Goal: Task Accomplishment & Management: Complete application form

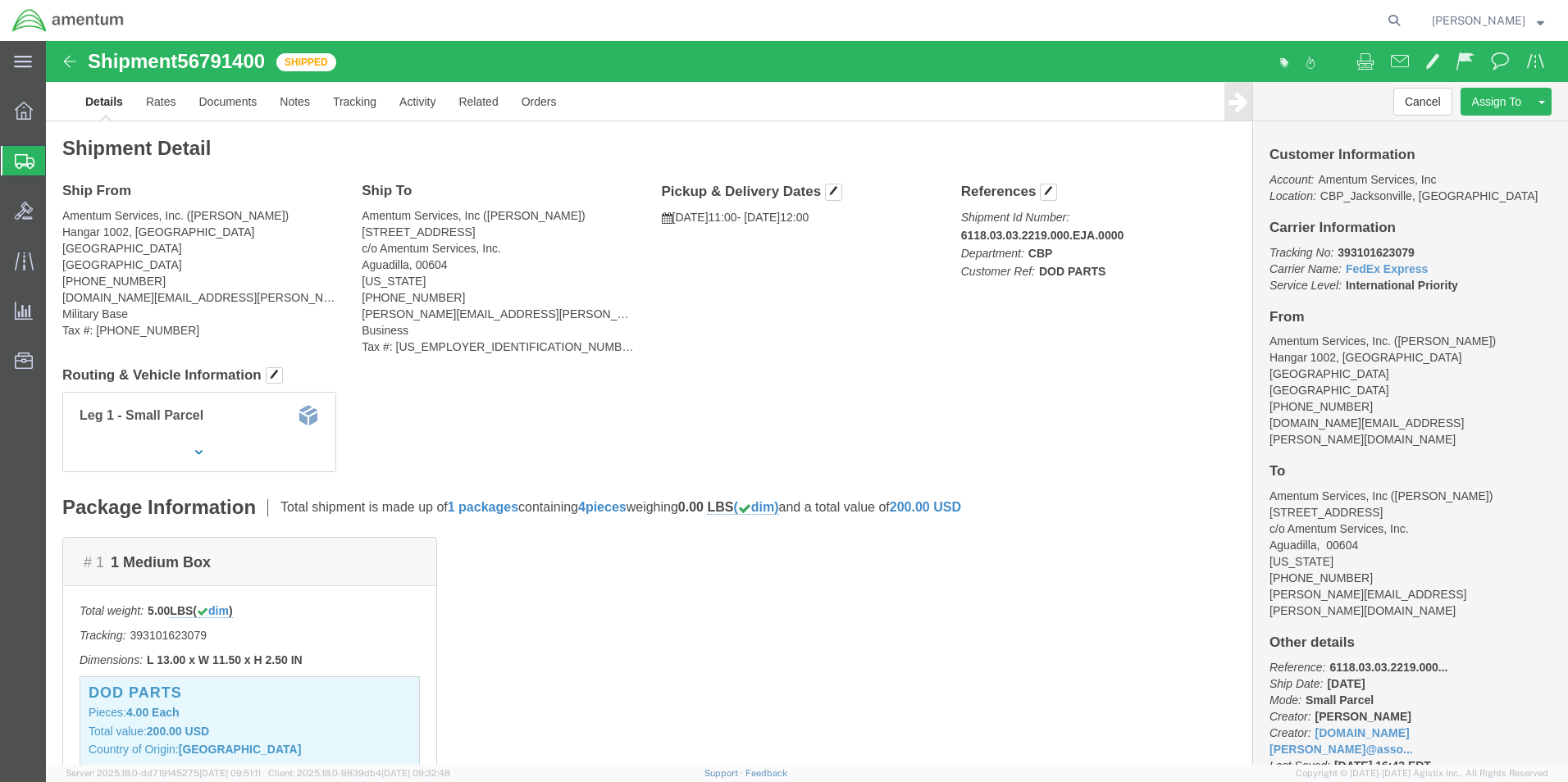
click at [0, 0] on span "Create Shipment" at bounding box center [0, 0] width 0 height 0
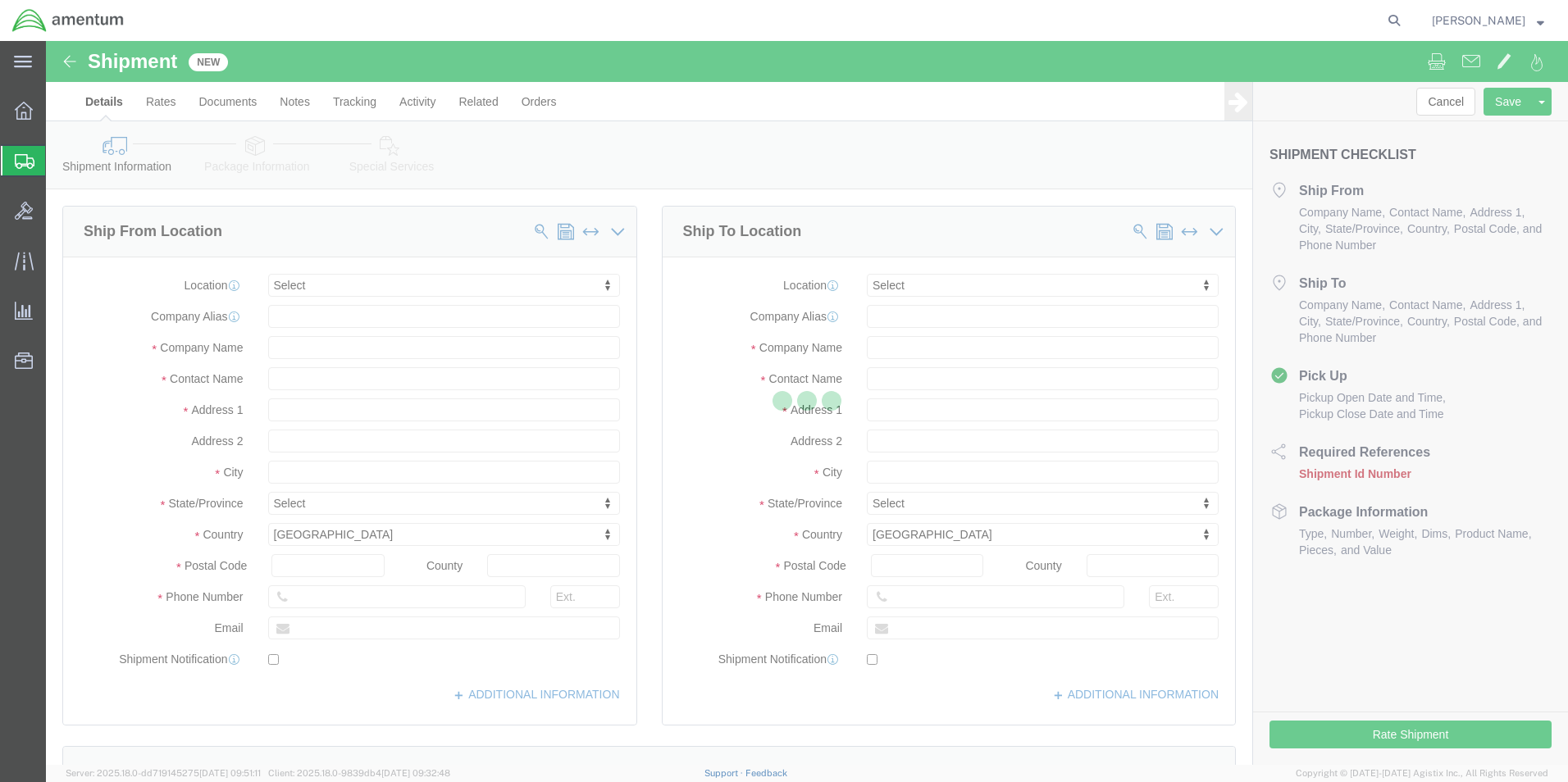
click at [427, 286] on div at bounding box center [807, 402] width 1522 height 723
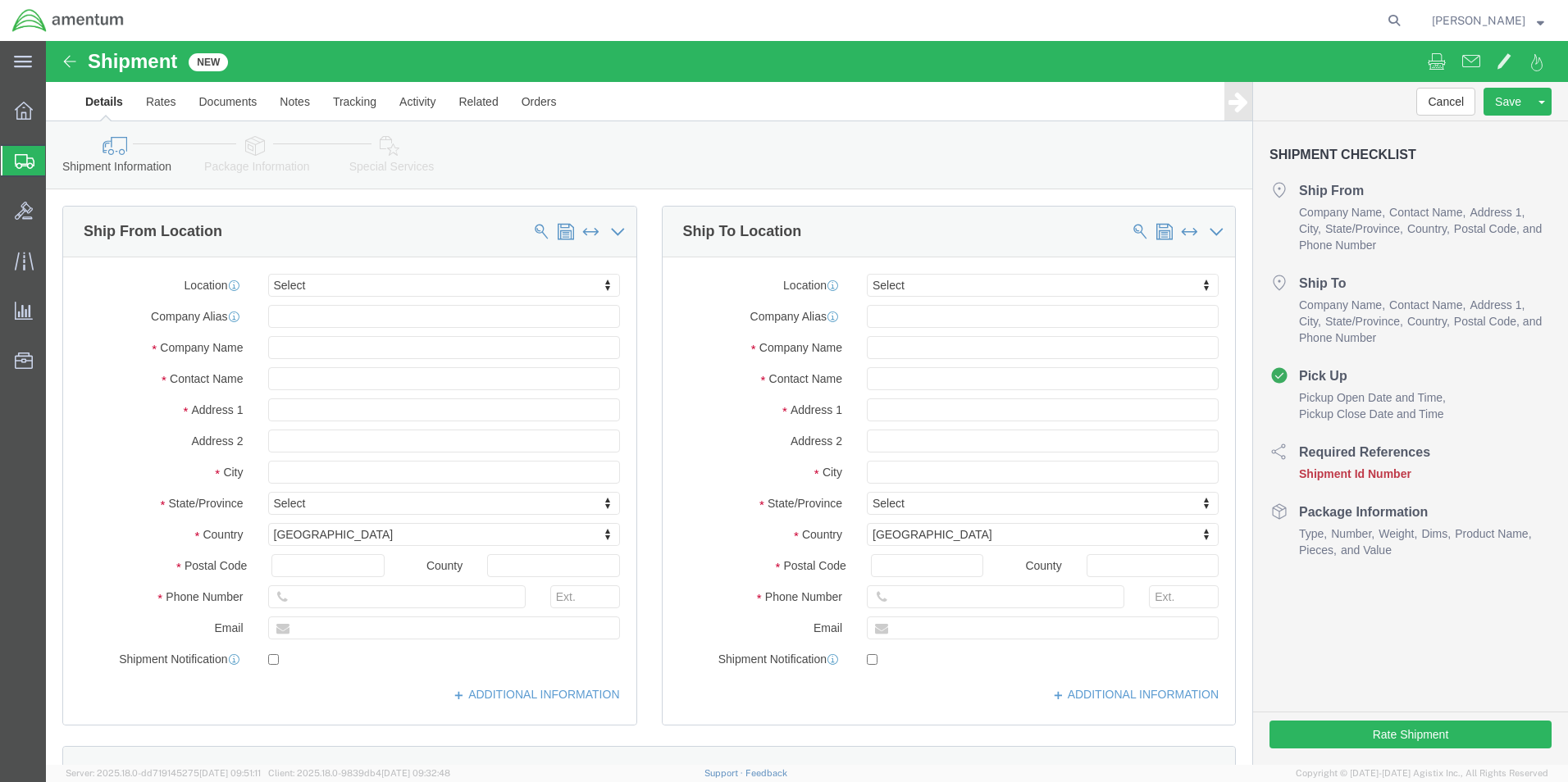
select select
type input "eja"
select select "49930"
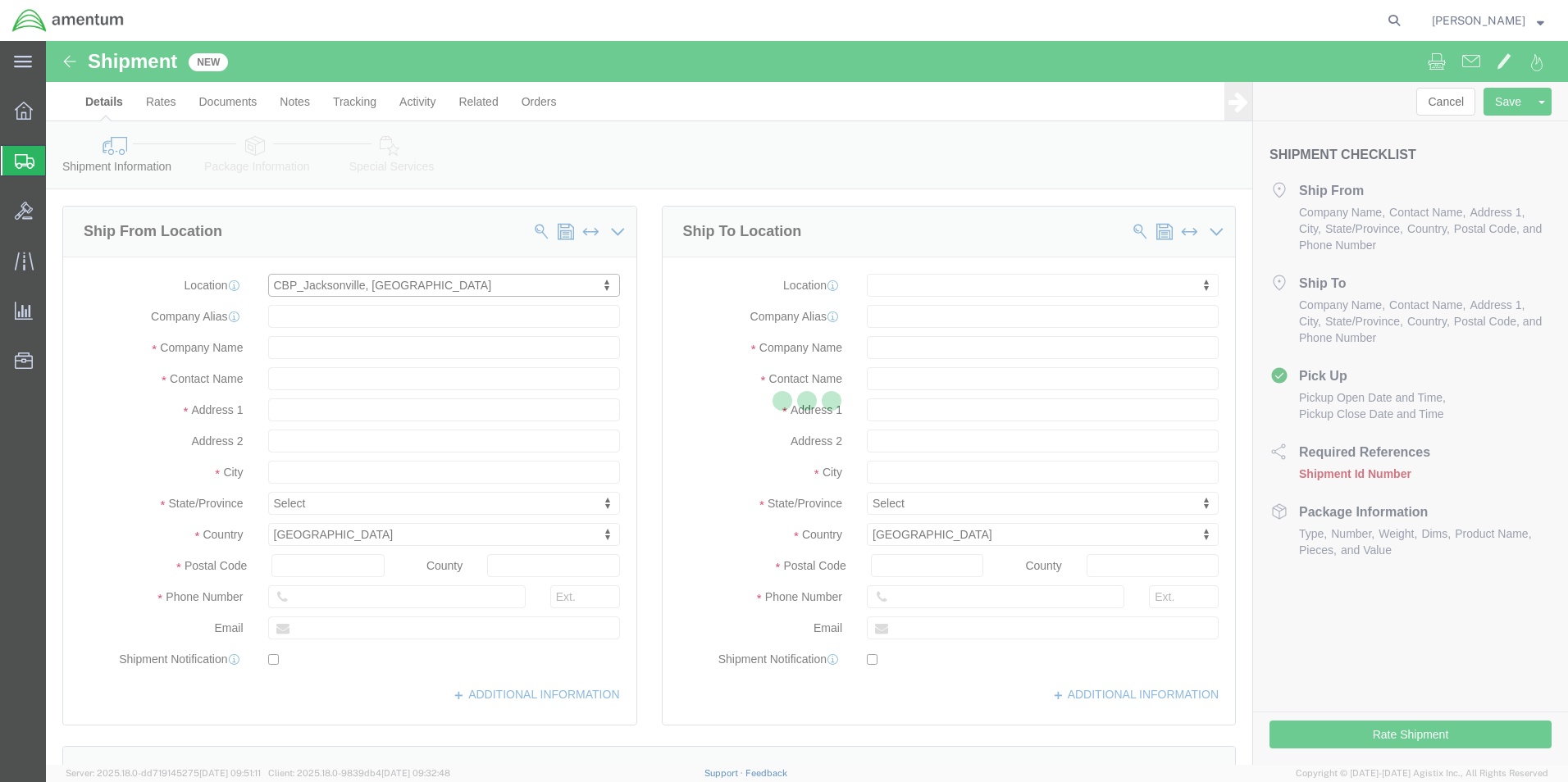
type input "Hangar 1002, [GEOGRAPHIC_DATA]"
type input "32212"
type input "[PHONE_NUMBER]"
type input "Amentum Services, Inc."
type input "[GEOGRAPHIC_DATA]"
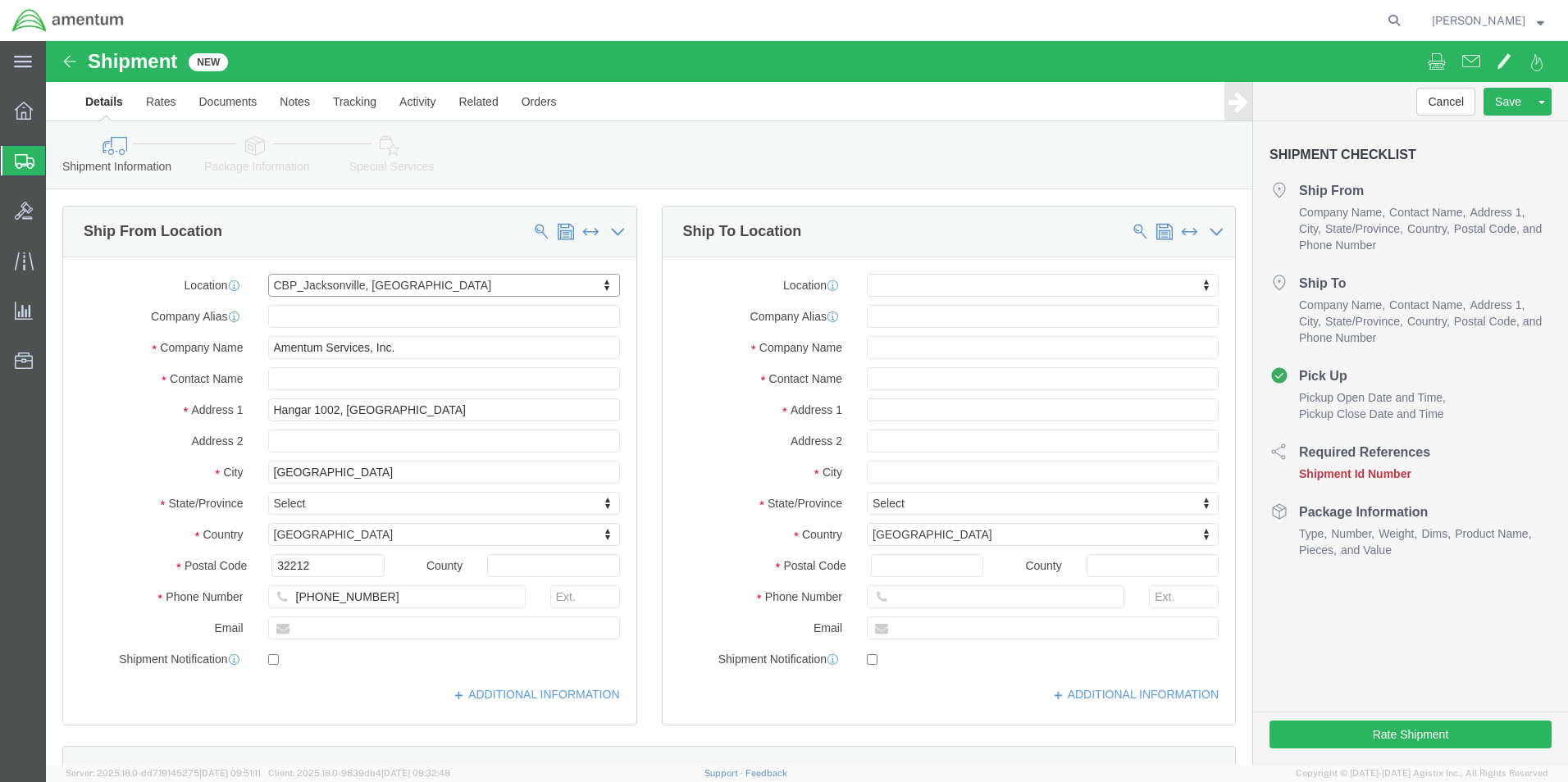
select select "FL"
click input "text"
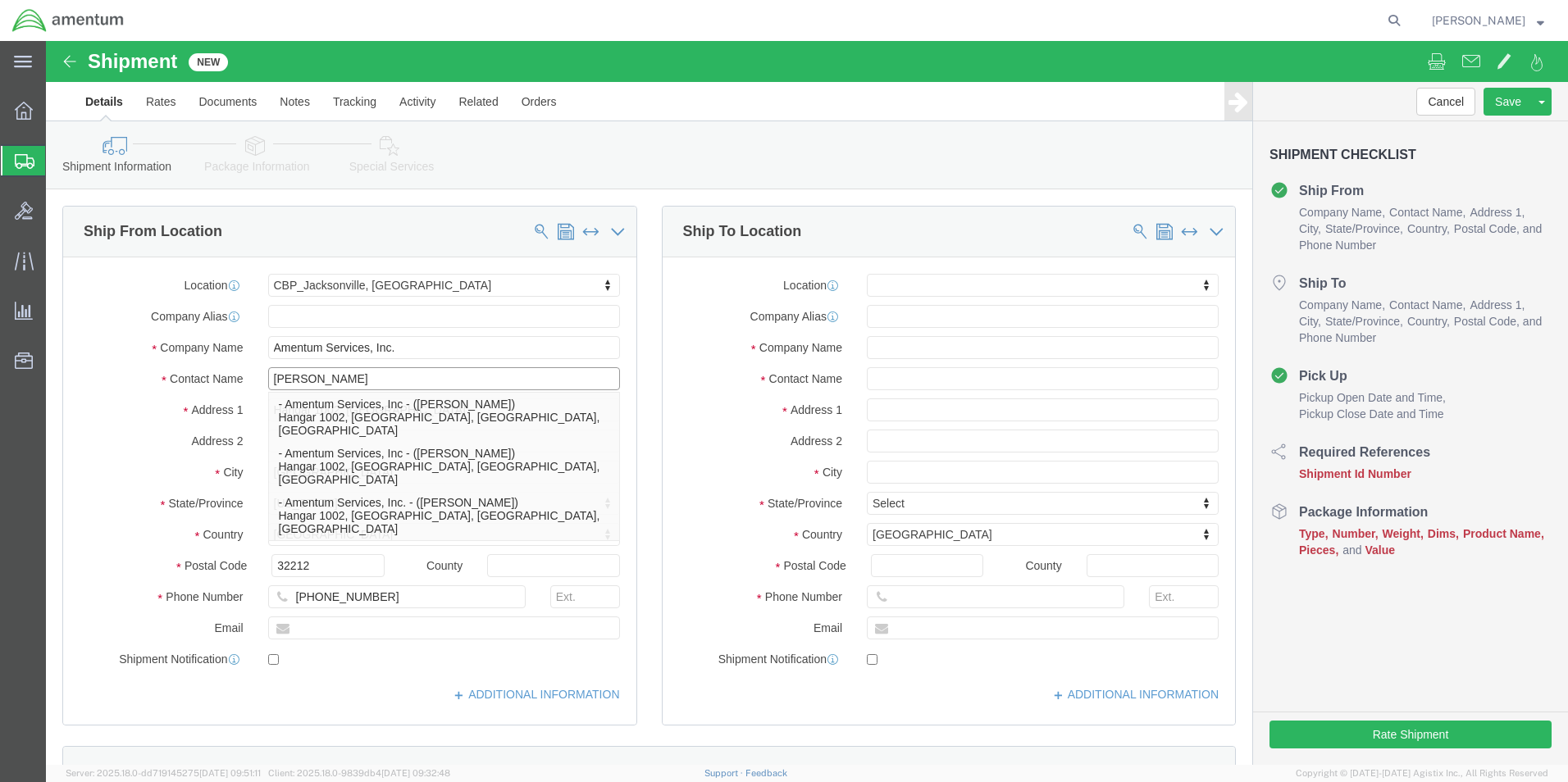
type input "[PERSON_NAME]"
click input "[PHONE_NUMBER]"
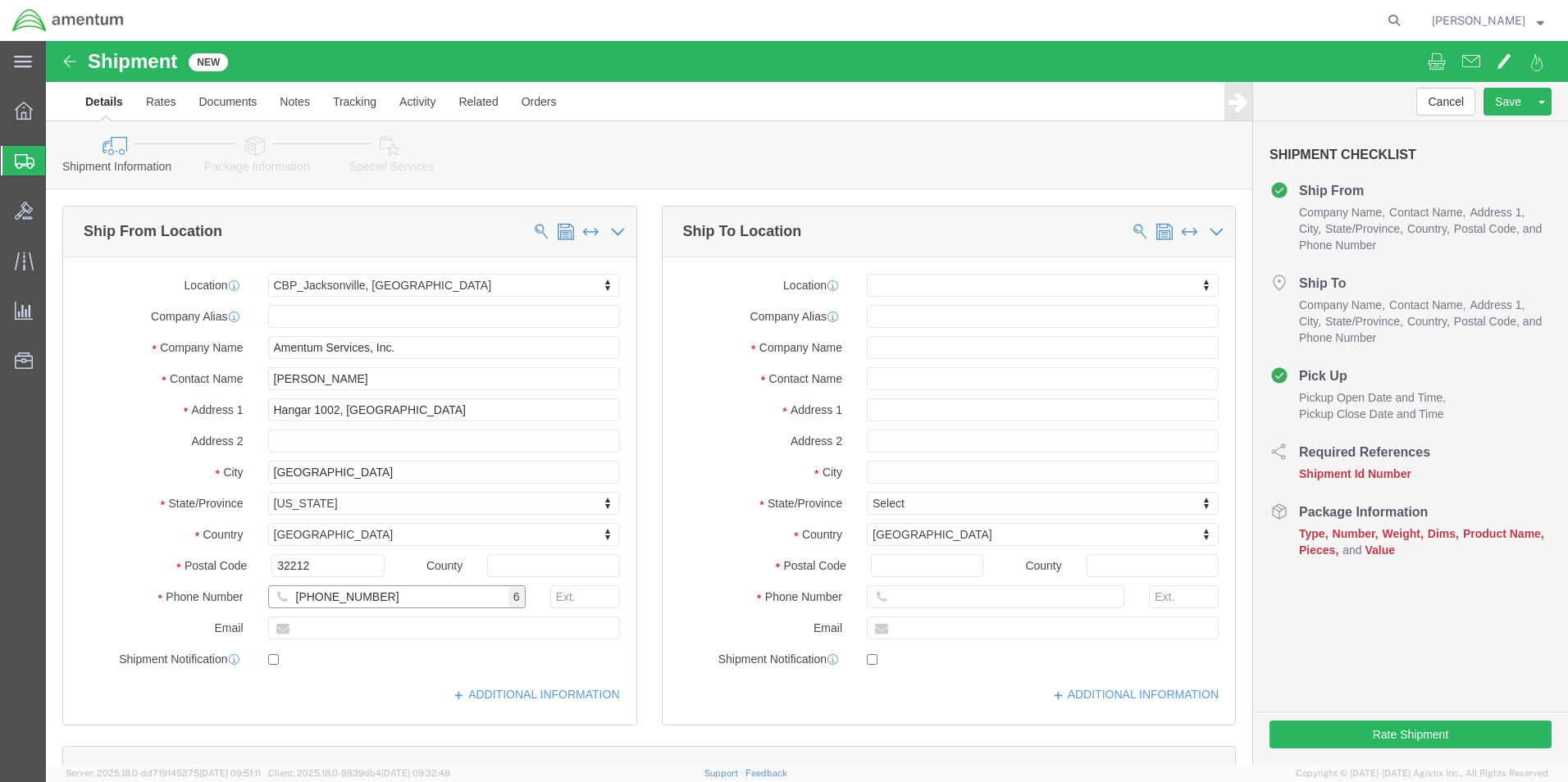
type input "[PHONE_NUMBER]"
click input "text"
type input "[DOMAIN_NAME][EMAIL_ADDRESS][PERSON_NAME][DOMAIN_NAME]"
checkbox input "true"
click div "Location My Profile Location [PHONE_NUMBER] [PHONE_NUMBER] [PHONE_NUMBER] [PHON…"
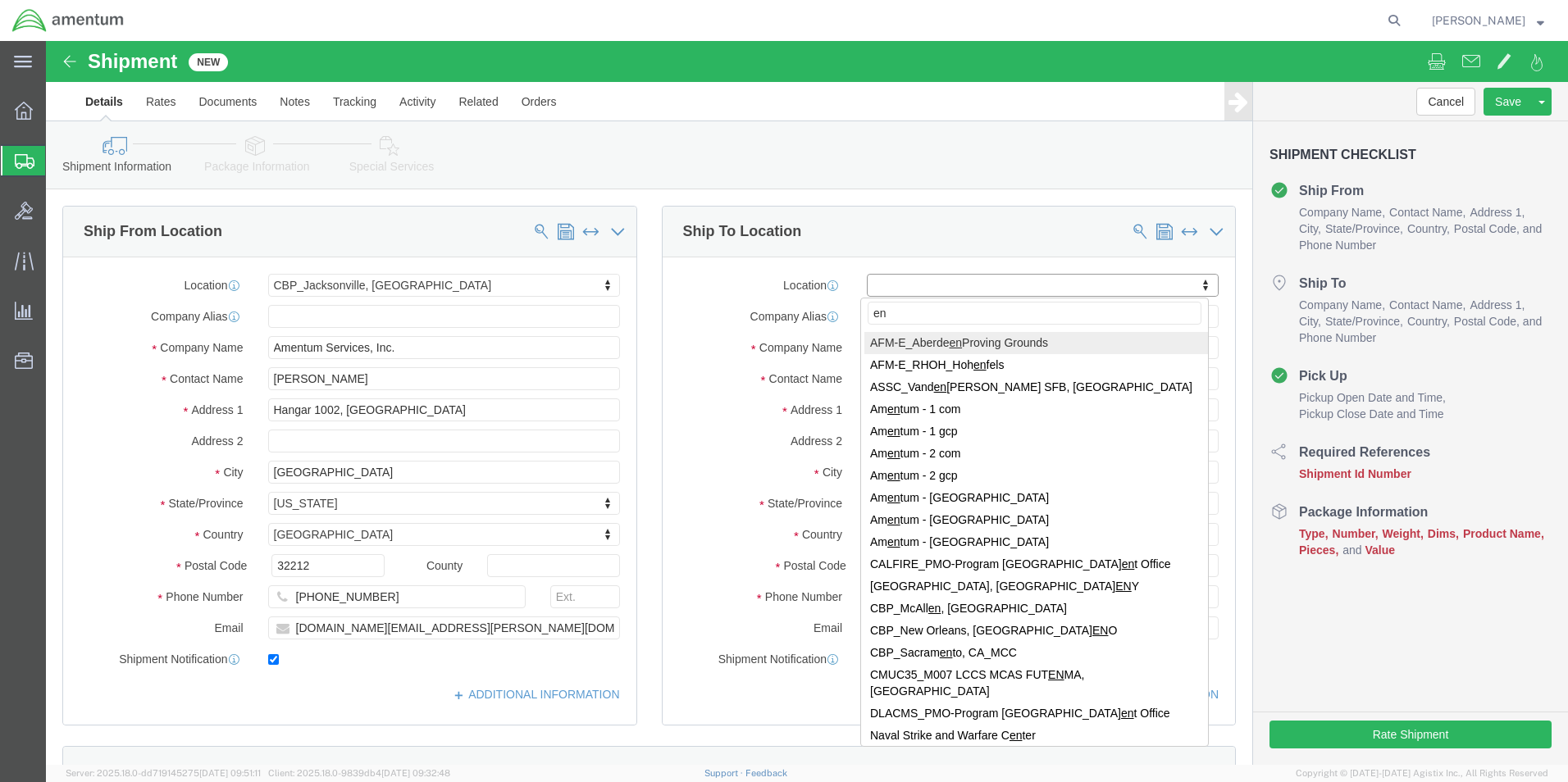
type input "eno"
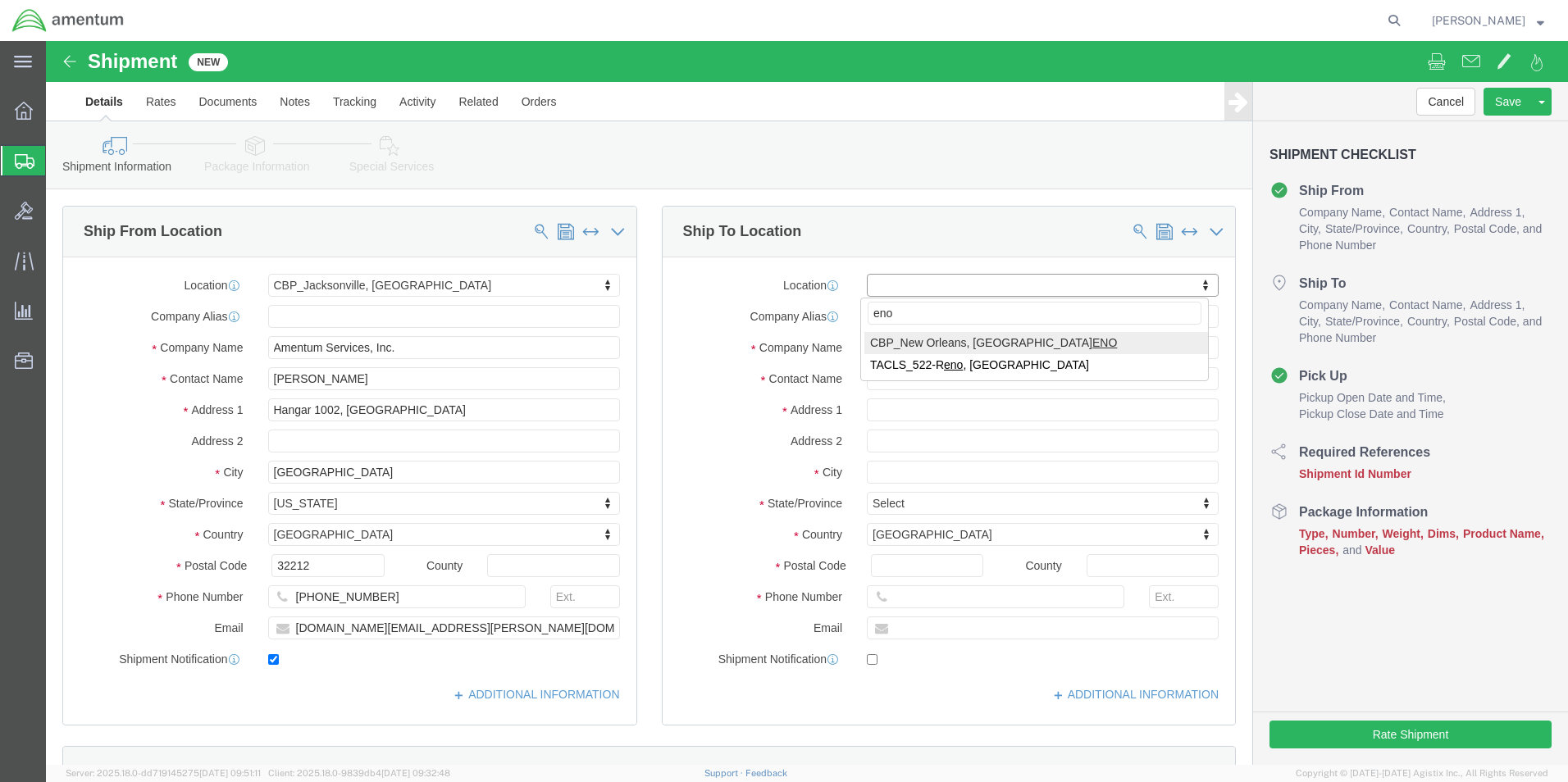
select select "49932"
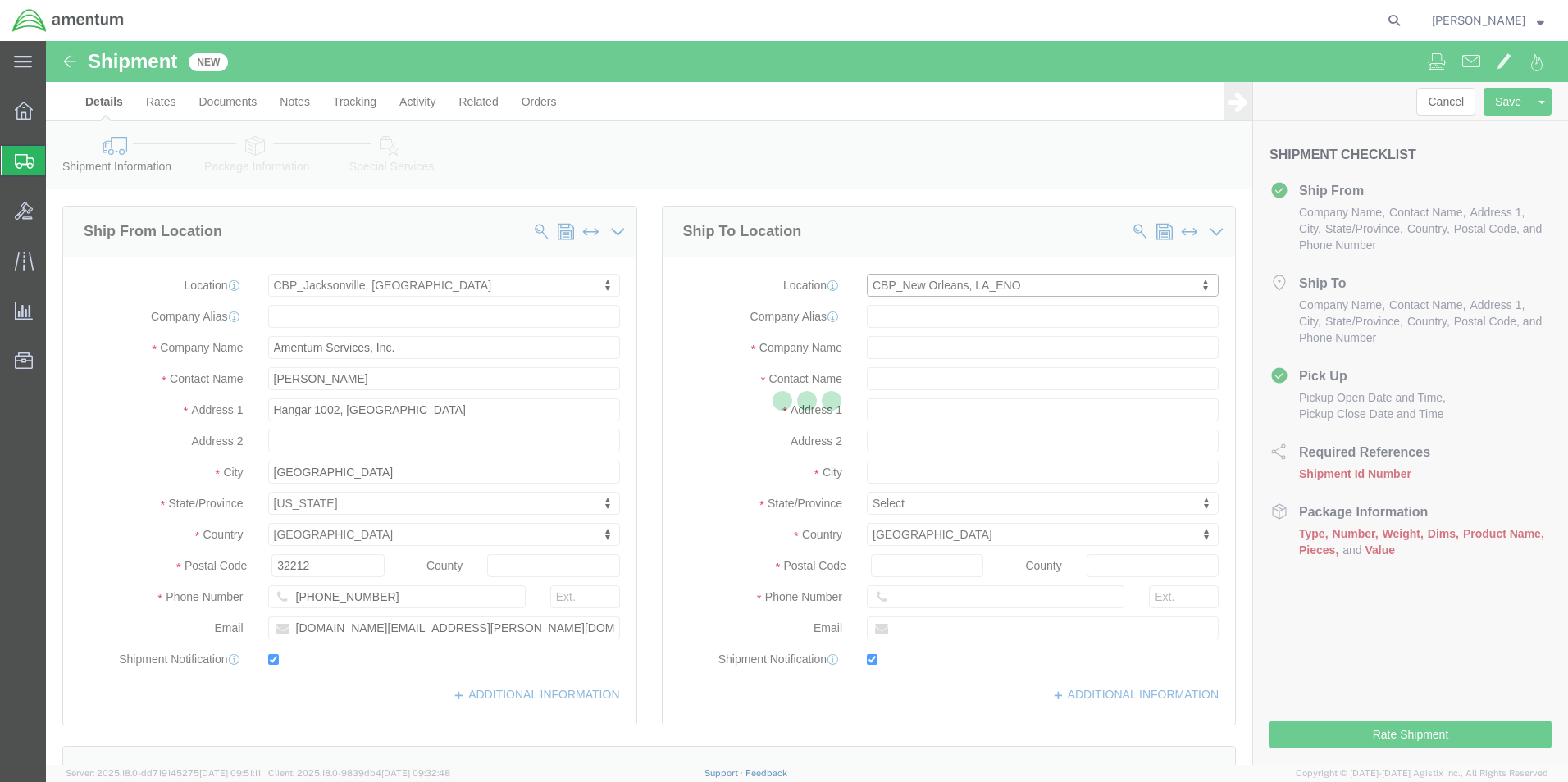
type input "[STREET_ADDRESS][PERSON_NAME]"
type input "70401"
type input "[PHONE_NUMBER]"
type input "[PERSON_NAME][EMAIL_ADDRESS][PERSON_NAME][DOMAIN_NAME]"
checkbox input "true"
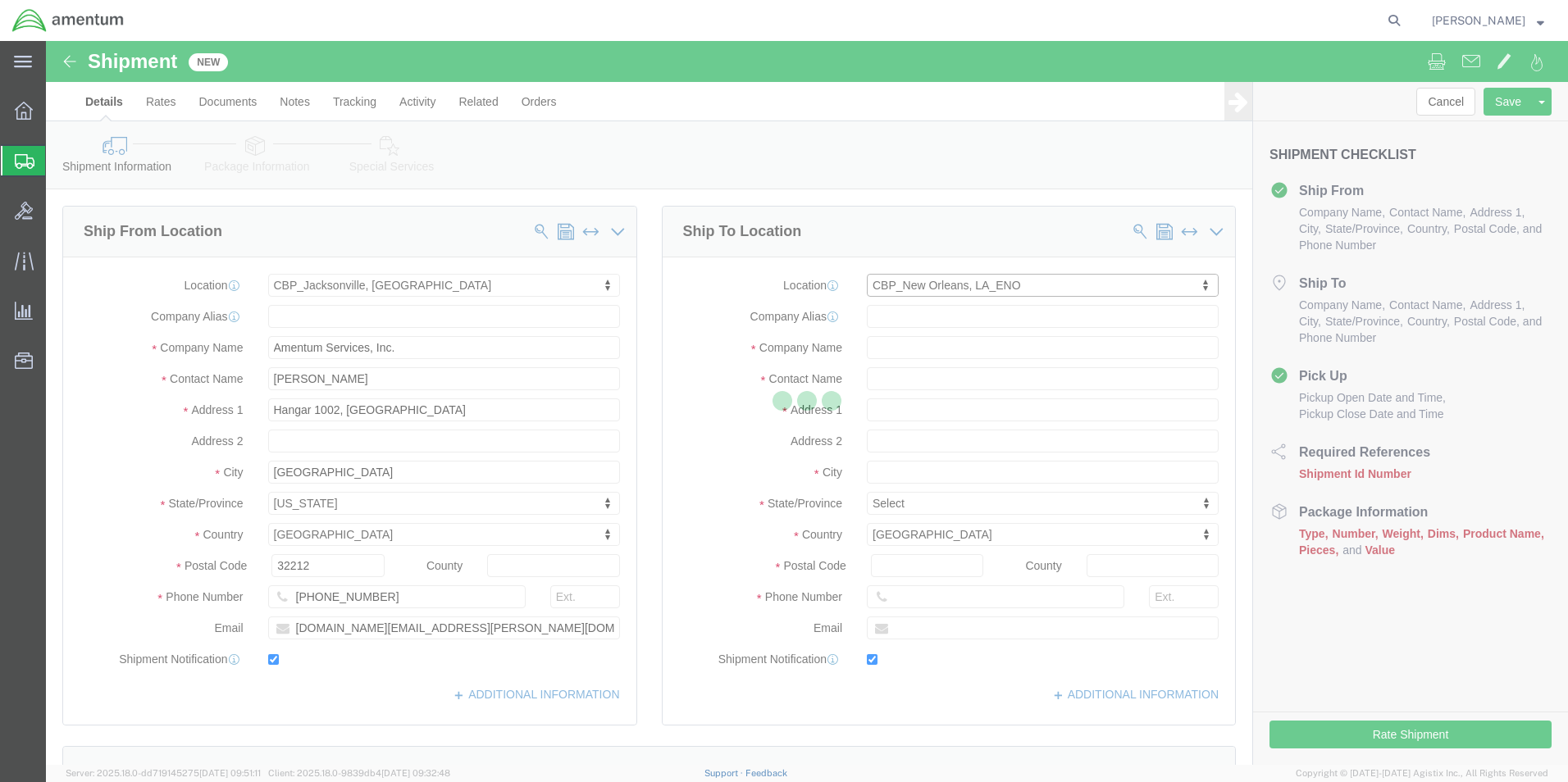
type input "Amentum Services, Inc"
type input "[PERSON_NAME]"
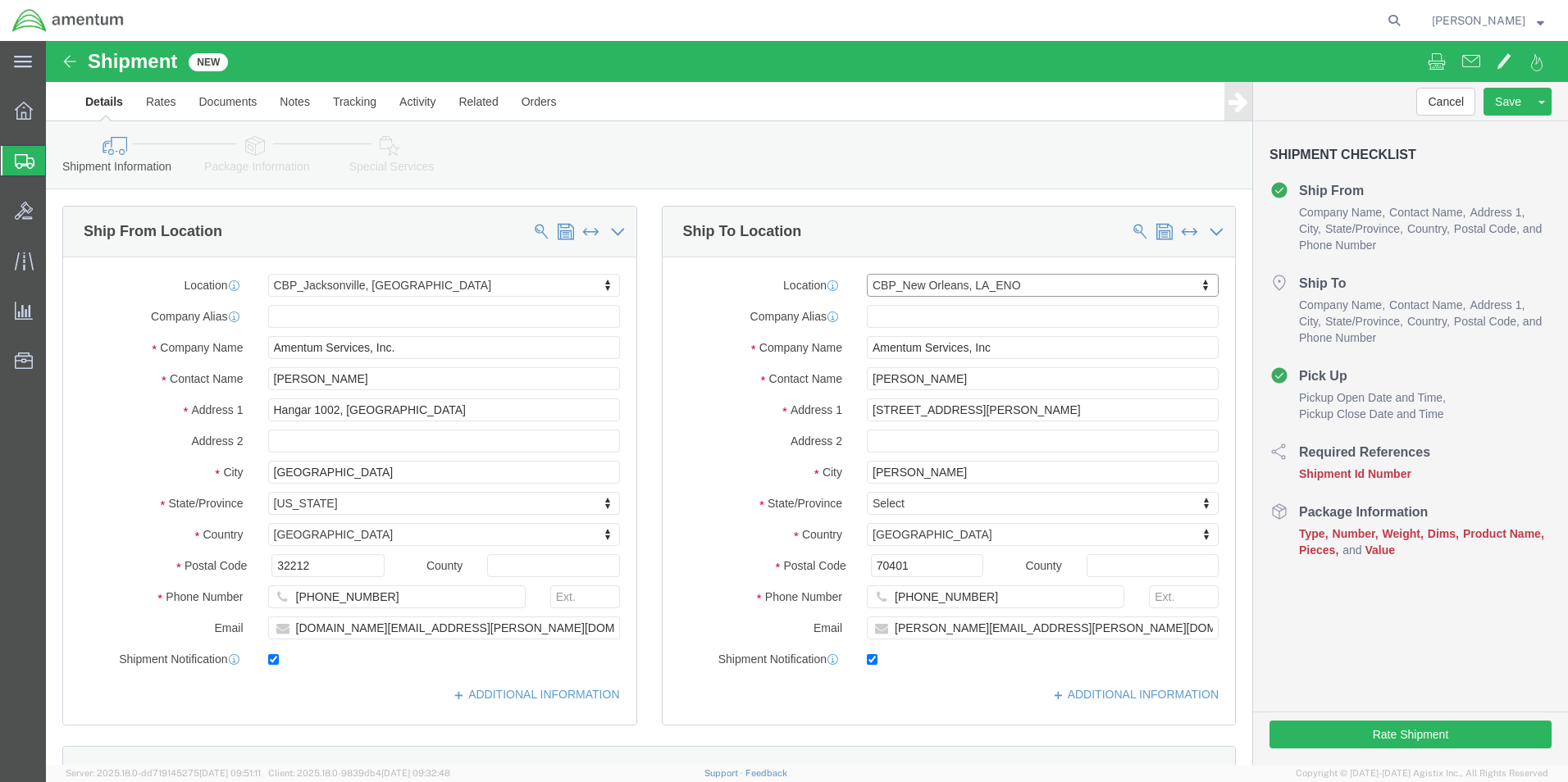
select select "LA"
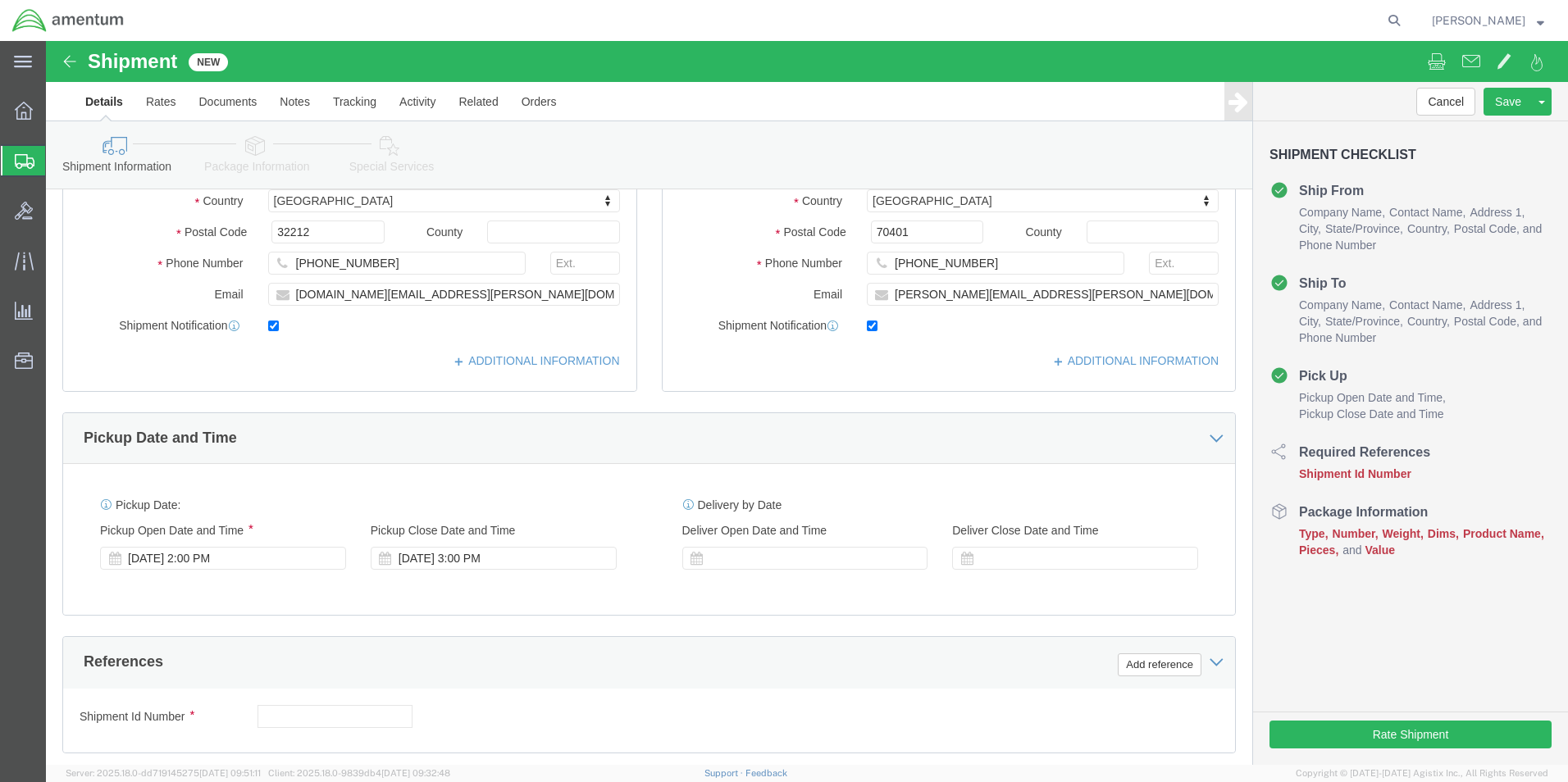
scroll to position [656, 0]
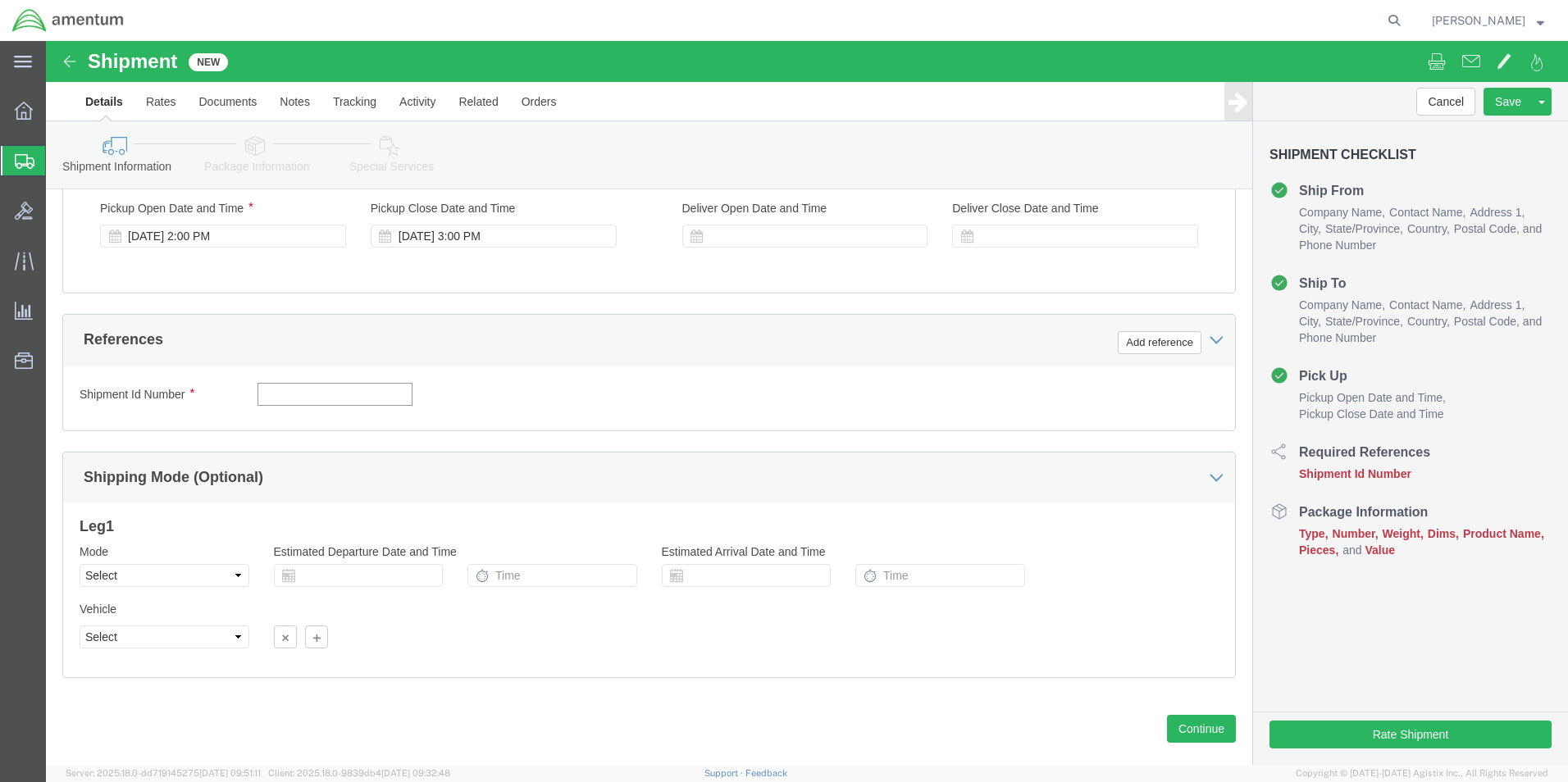
click input "text"
type input "6118.03.03.2219.000.EJA.0000"
click button "Add reference"
click div "Select Account Type Activity ID Airline Appointment Number ASN Batch Request # …"
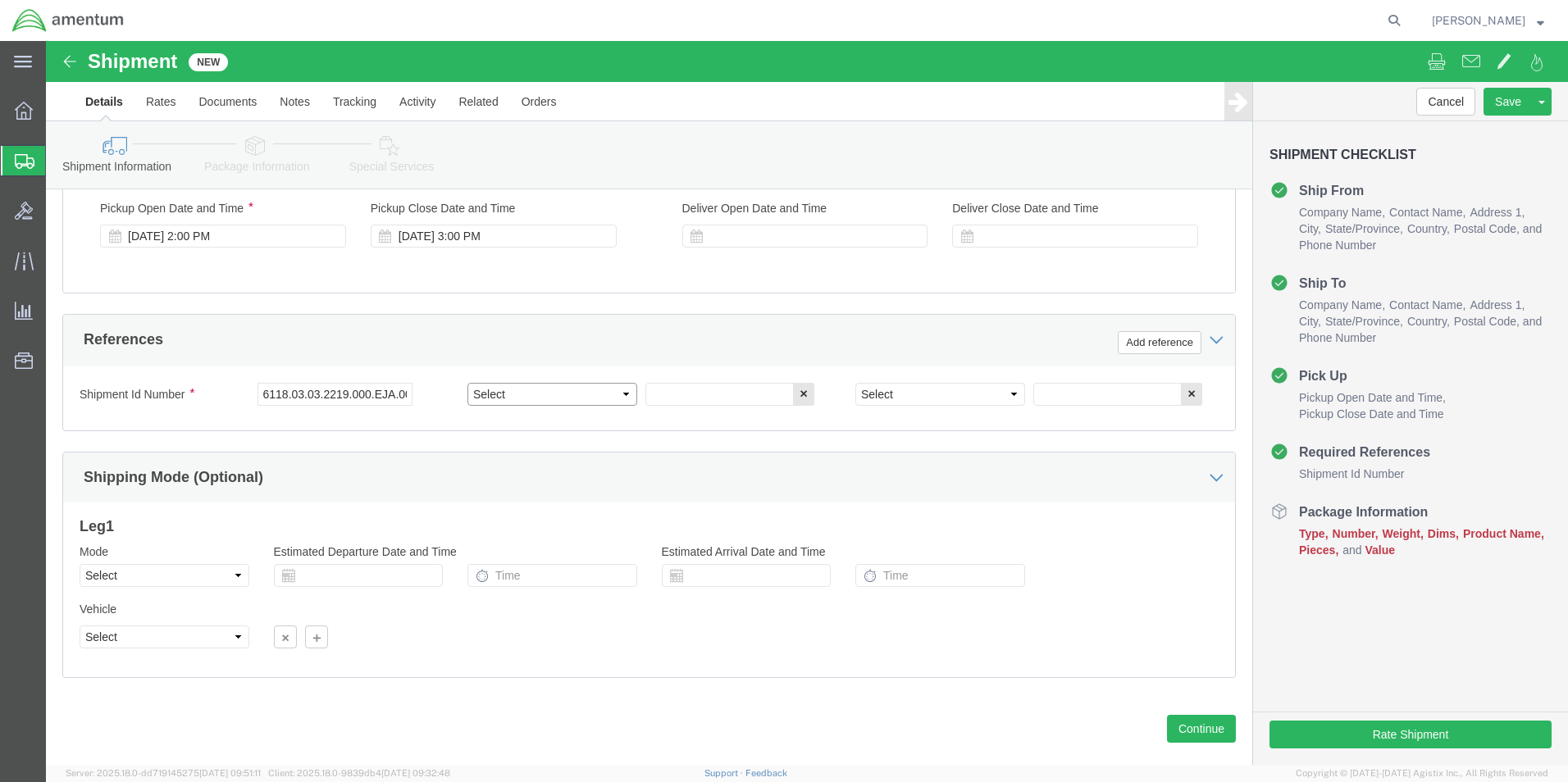
click select "Select Account Type Activity ID Airline Appointment Number ASN Batch Request # …"
select select "DEPT"
click select "Select Account Type Activity ID Airline Appointment Number ASN Batch Request # …"
click input "text"
type input "CBP"
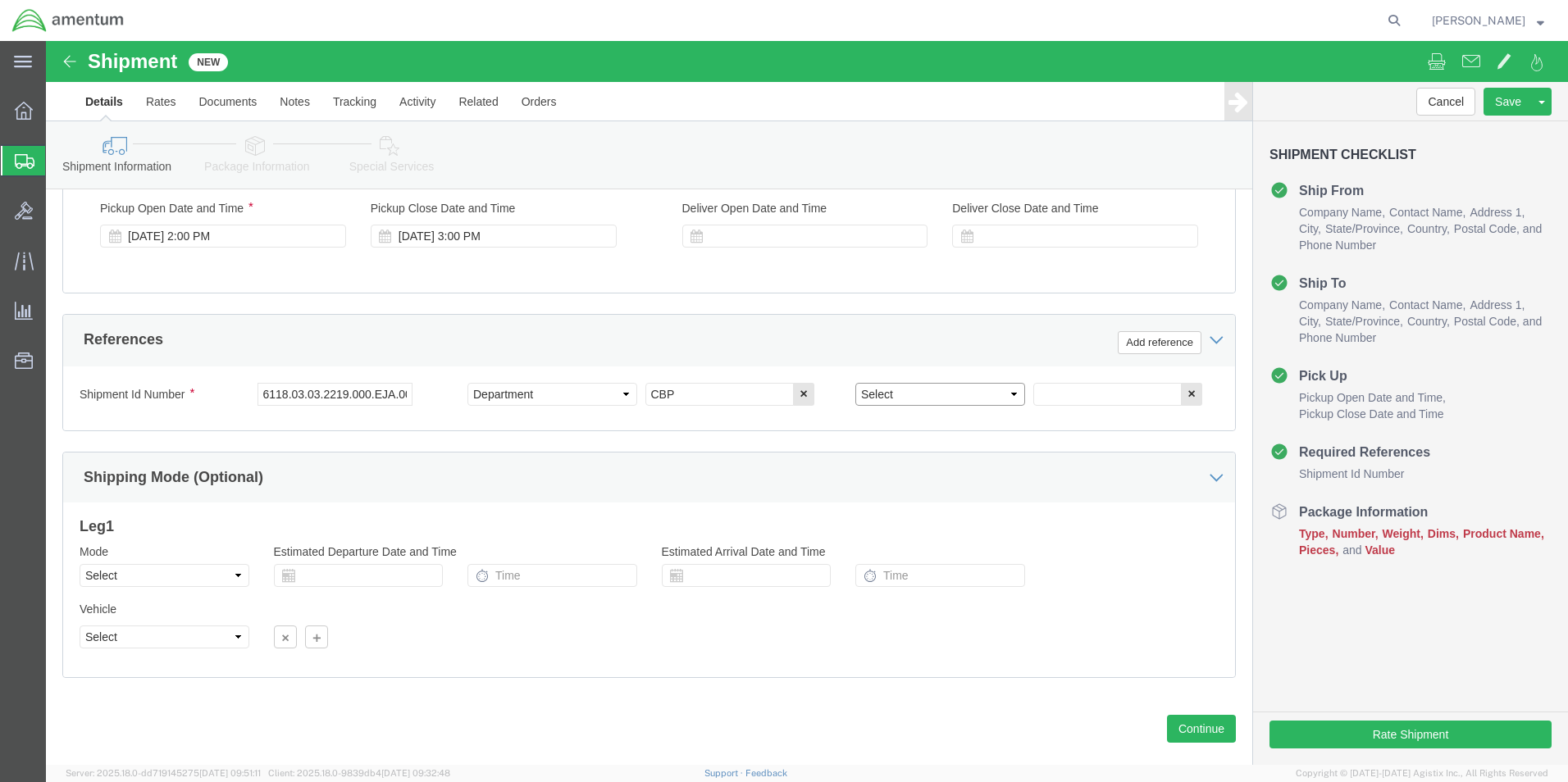
click select "Select Account Type Activity ID Airline Appointment Number ASN Batch Request # …"
select select "CUSTREF"
click select "Select Account Type Activity ID Airline Appointment Number ASN Batch Request # …"
click input "text"
type input "NVG"
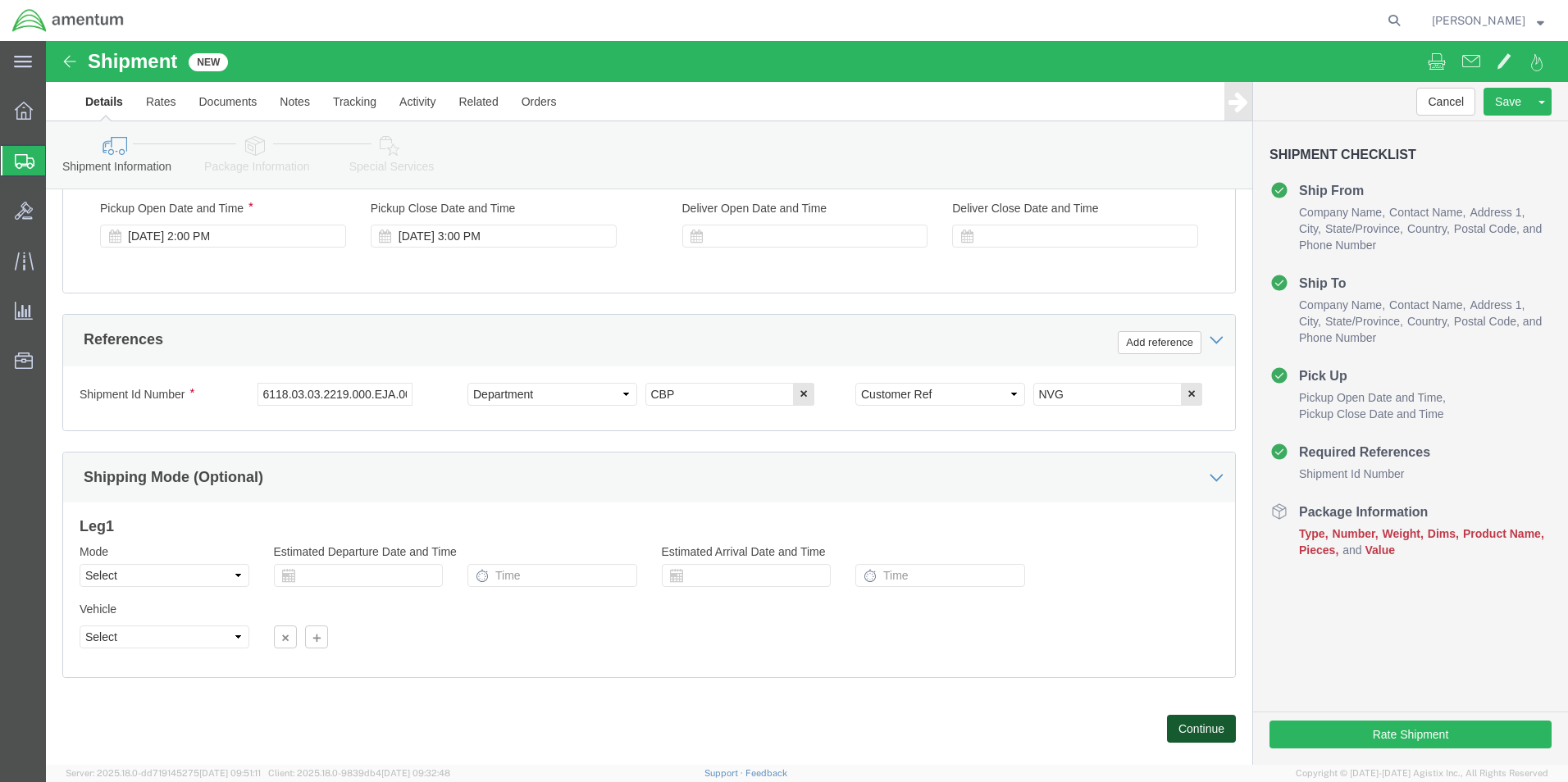
click button "Continue"
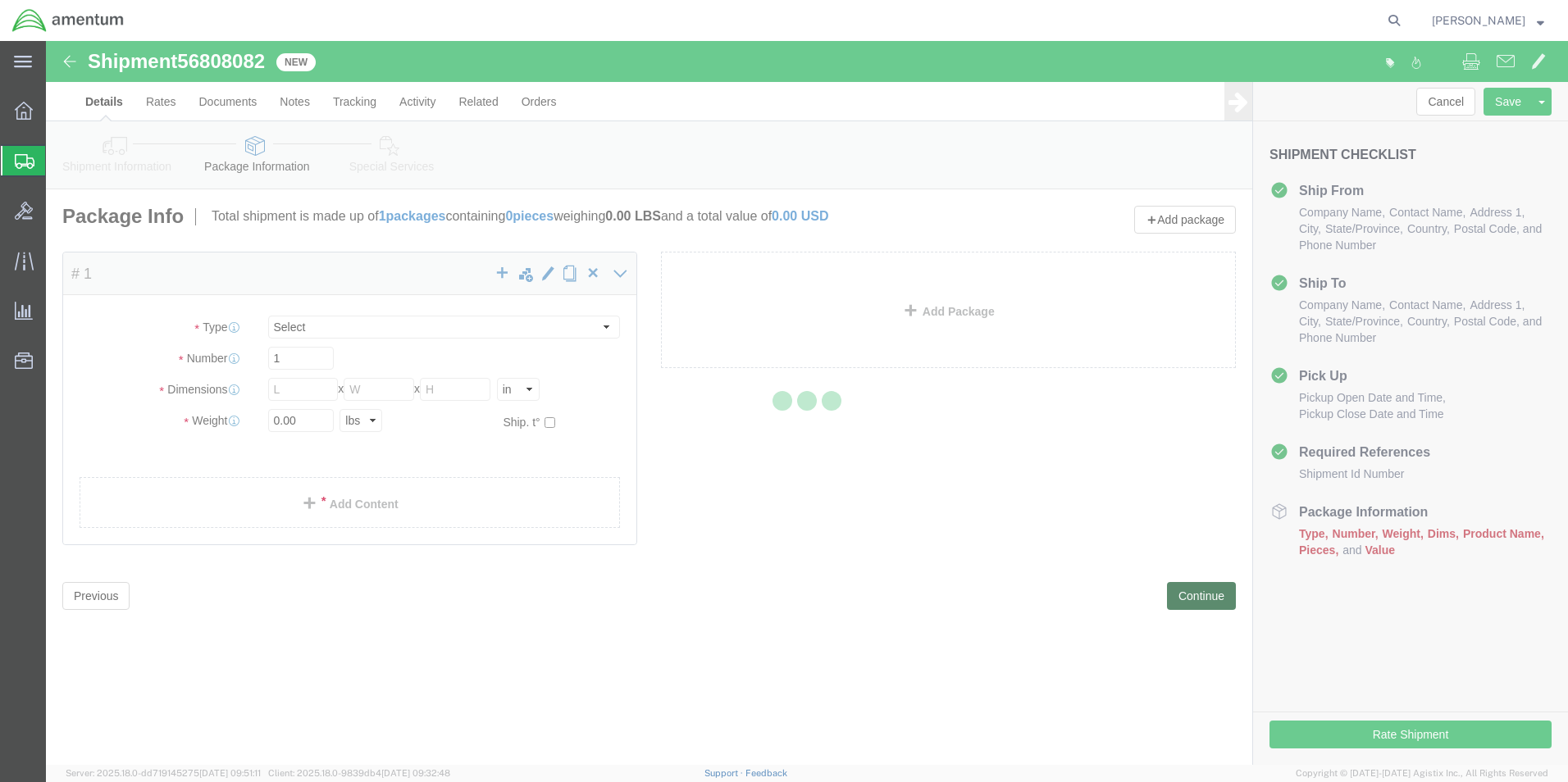
select select "CBOX"
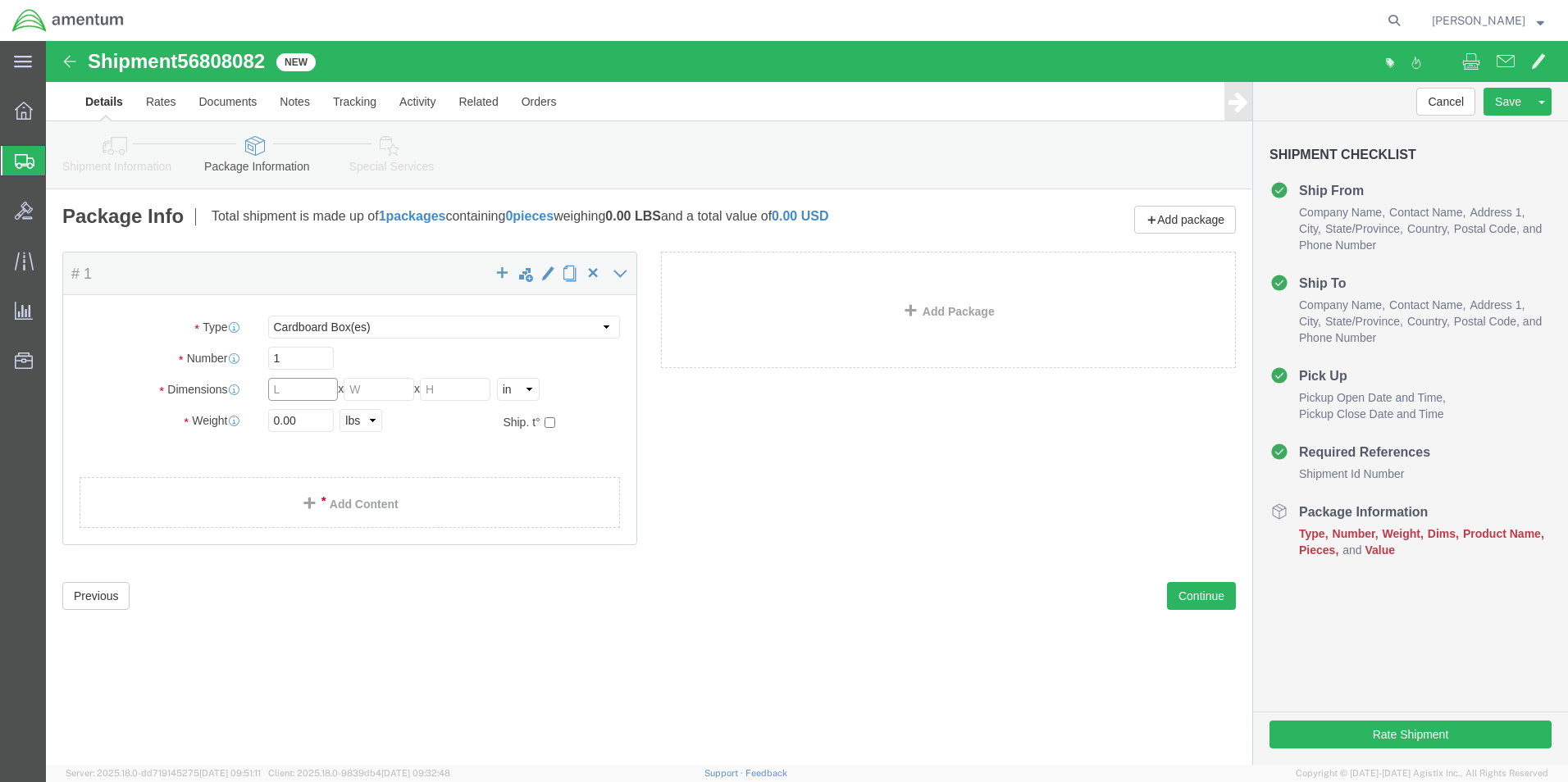
click input "text"
type input "12"
type input "9"
type input "6"
click input "0.00"
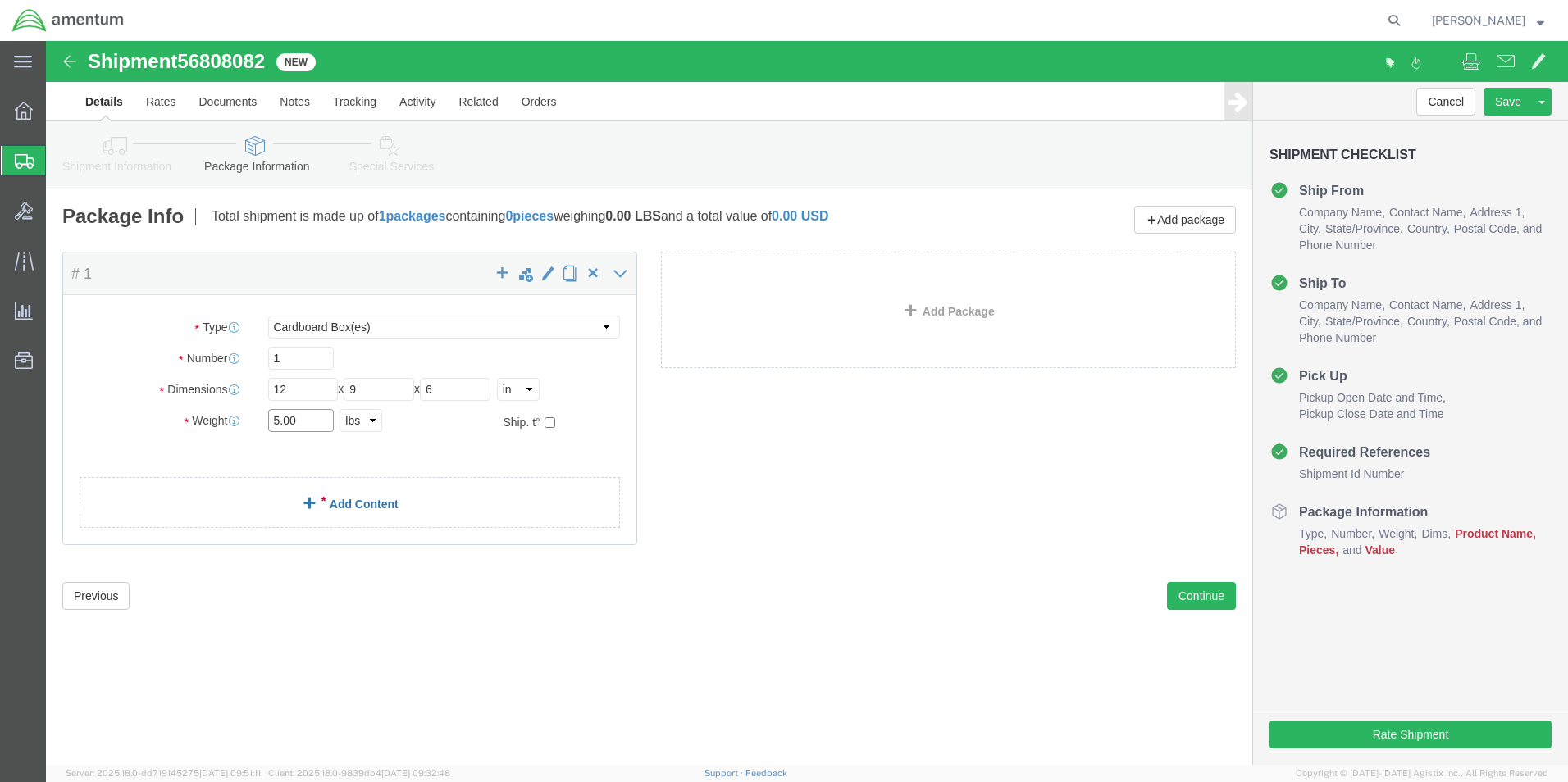
type input "5.00"
click link "Add Content"
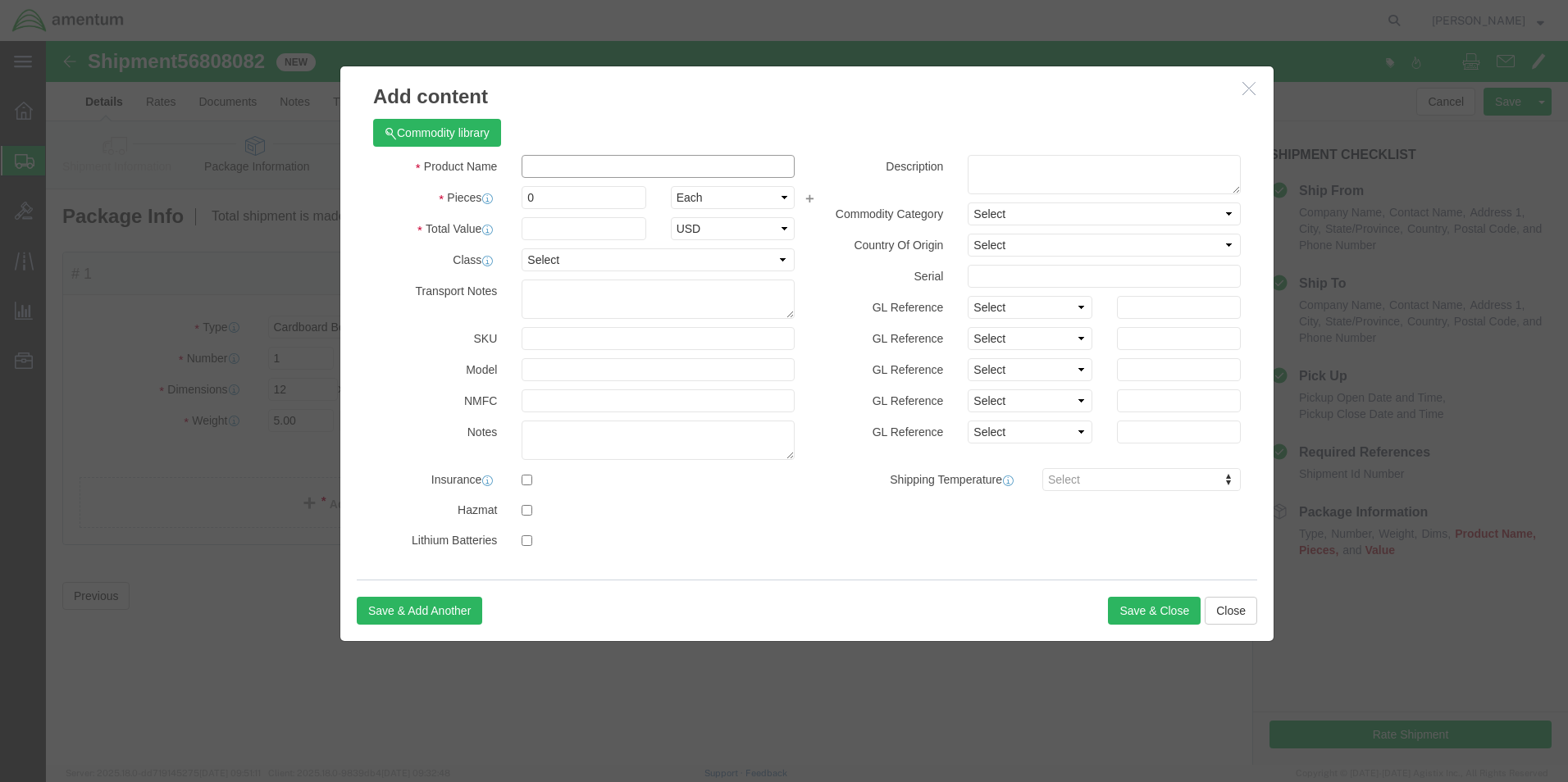
click input "text"
type input "NVG"
drag, startPoint x: 488, startPoint y: 139, endPoint x: 502, endPoint y: 148, distance: 16.6
click div "Product Name NVG Pieces 0 Select Bag Barrels 100Board Feet Bottle Box Blister P…"
click input "0"
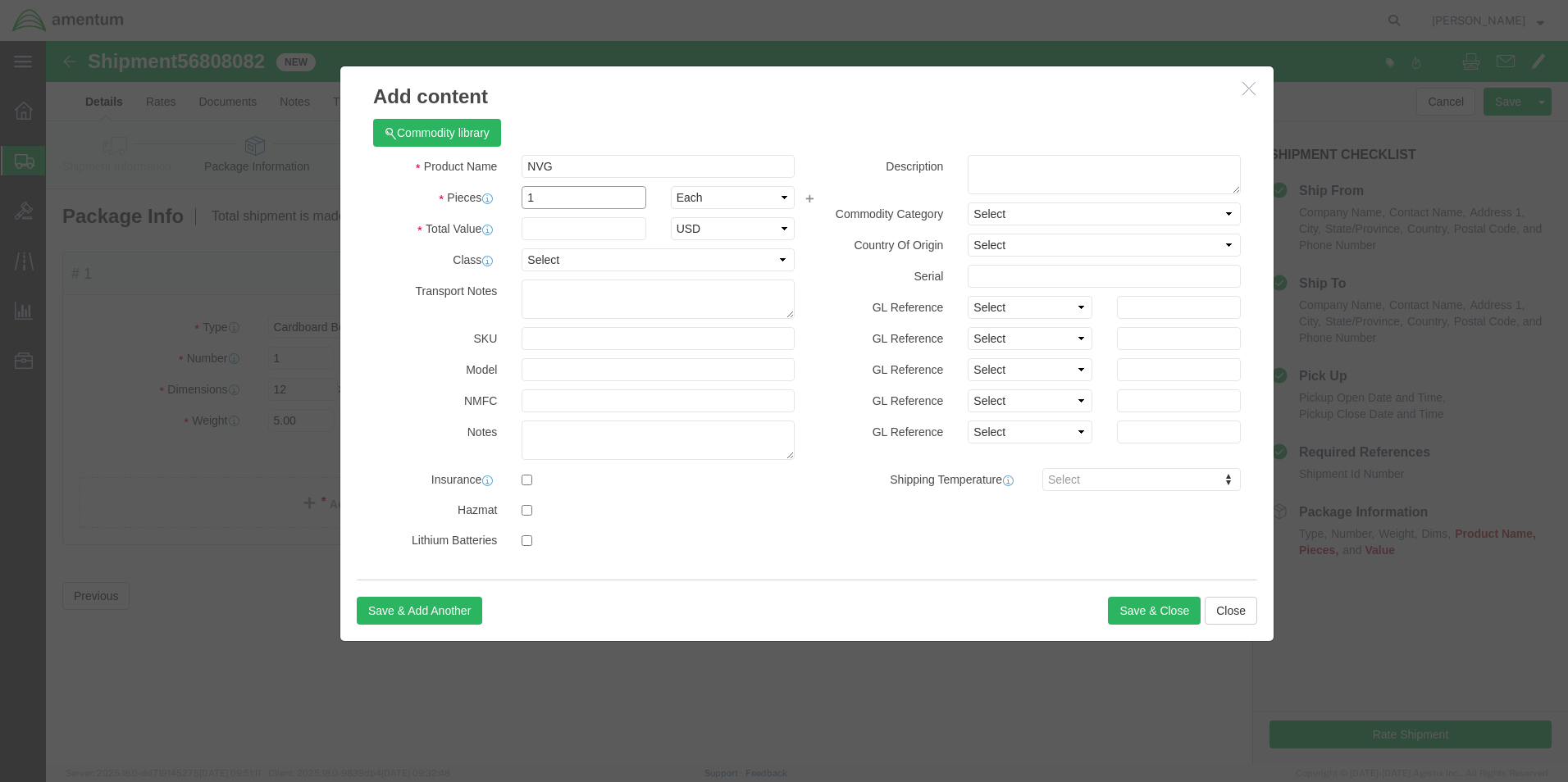
type input "1"
click input "text"
type input "5000"
click button "Save & Close"
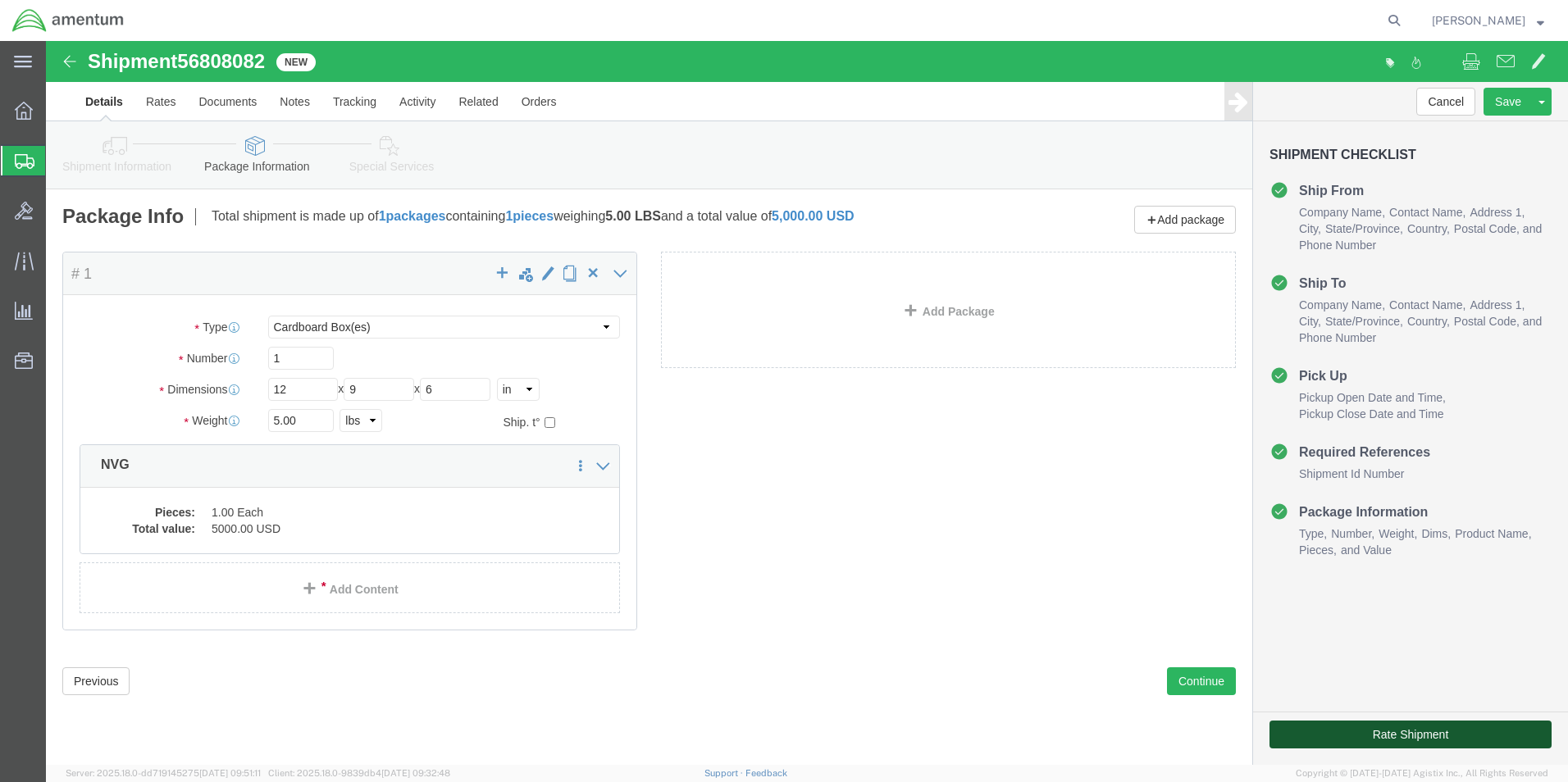
click button "Rate Shipment"
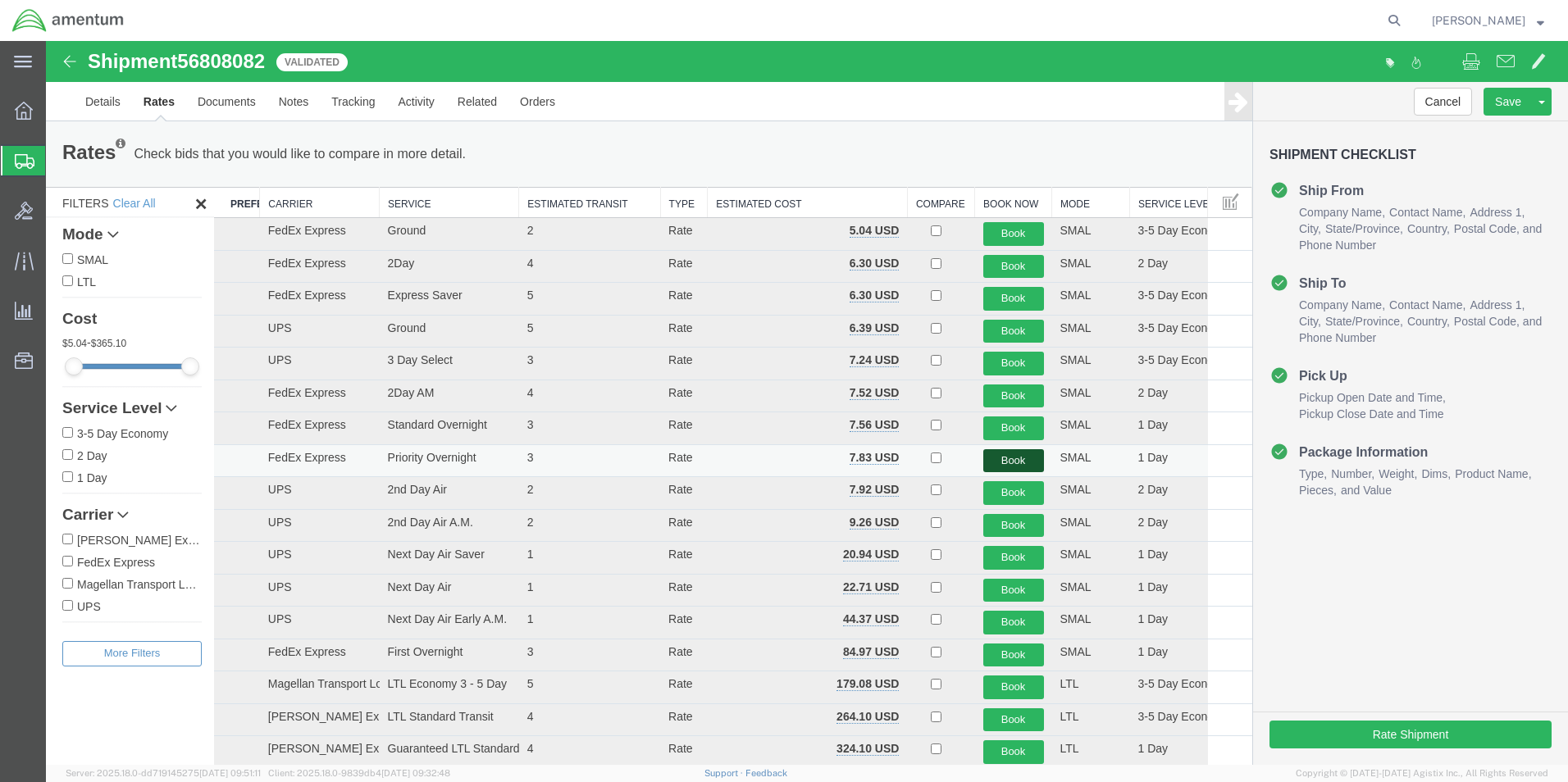
click at [988, 461] on button "Book" at bounding box center [1014, 461] width 61 height 24
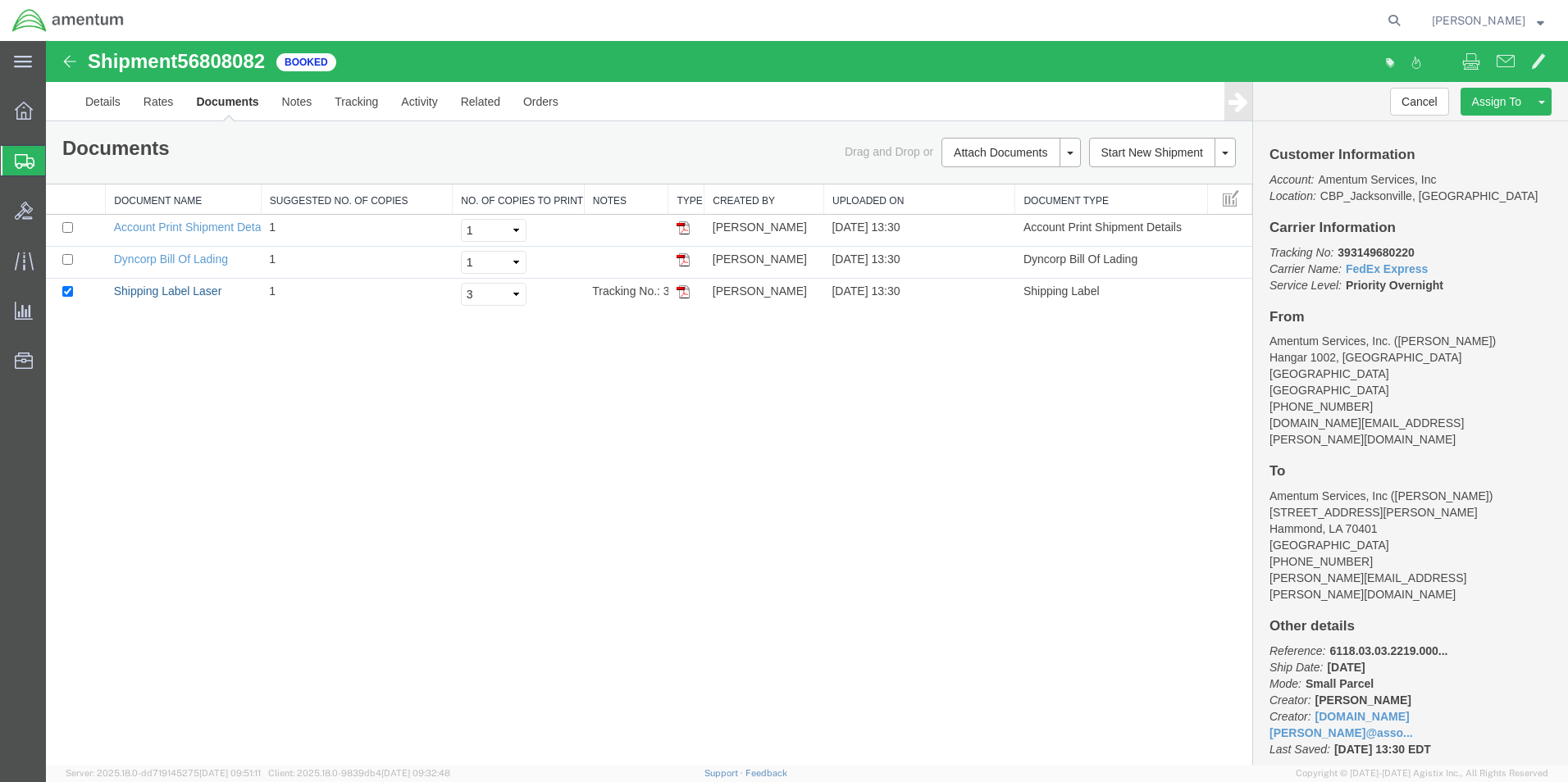
click at [130, 290] on link "Shipping Label Laser" at bounding box center [168, 290] width 109 height 13
